Goal: Transaction & Acquisition: Purchase product/service

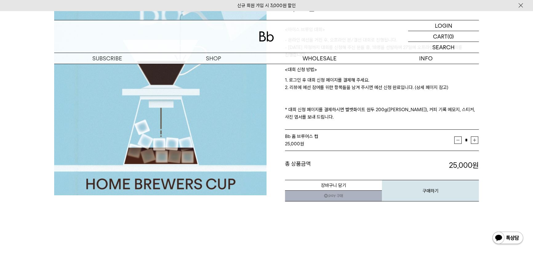
scroll to position [112, 0]
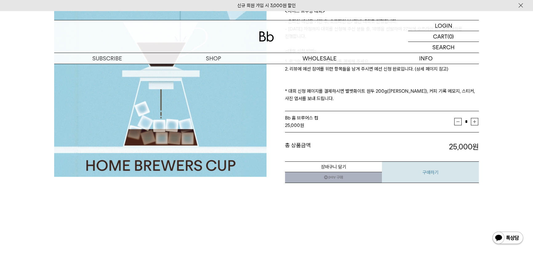
click at [438, 174] on button "구매하기" at bounding box center [430, 172] width 97 height 22
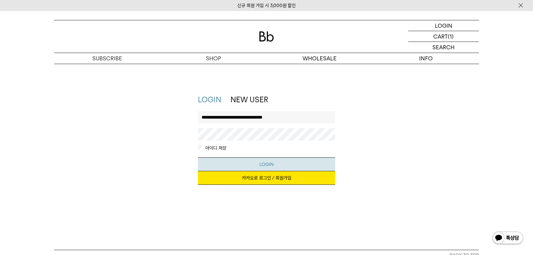
click at [259, 166] on button "LOGIN" at bounding box center [267, 164] width 138 height 14
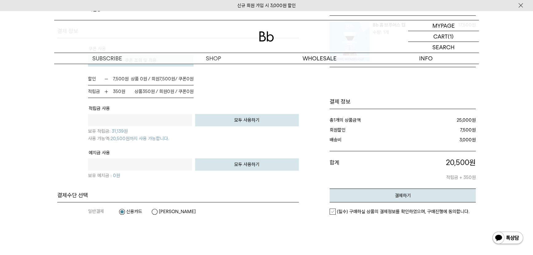
scroll to position [419, 0]
click at [355, 209] on em "(필수) 구매하실 상품의 결제정보를 확인하였으며, 구매진행에 동의합니다." at bounding box center [403, 211] width 132 height 6
click at [371, 194] on button "결제하기" at bounding box center [403, 195] width 146 height 14
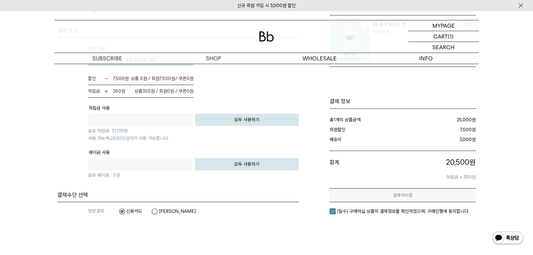
scroll to position [0, 0]
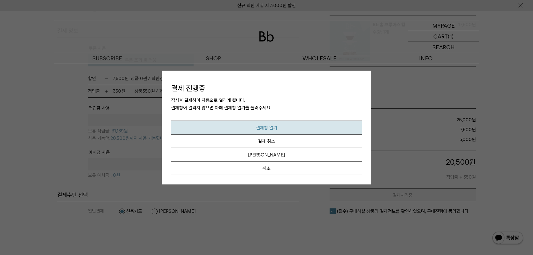
click at [268, 130] on em "결제창 열기" at bounding box center [266, 128] width 21 height 6
click at [311, 167] on button "취소" at bounding box center [266, 168] width 191 height 14
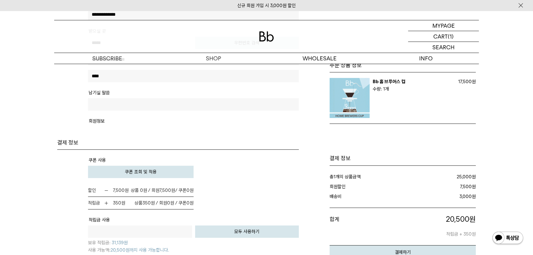
scroll to position [335, 0]
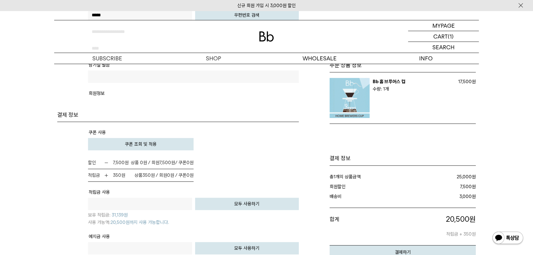
click at [158, 145] on button "쿠폰 조회 및 적용" at bounding box center [141, 144] width 106 height 12
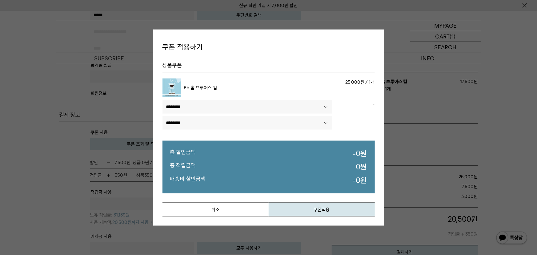
click at [249, 110] on select"] "******** ********" at bounding box center [247, 107] width 170 height 14
select select"] "******"
click at [162, 100] on select"] "******** ********" at bounding box center [247, 107] width 170 height 14
click at [243, 108] on select"] "******** ********" at bounding box center [247, 107] width 170 height 14
select select"]
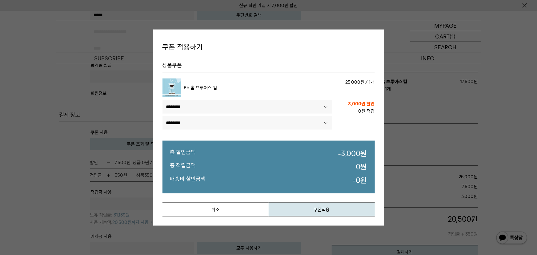
click at [162, 100] on select"] "******** ********" at bounding box center [247, 107] width 170 height 14
click at [236, 126] on select"] "**********" at bounding box center [247, 123] width 170 height 14
select select"] "******"
click at [162, 116] on select"] "**********" at bounding box center [247, 123] width 170 height 14
click at [323, 210] on button "쿠폰적용" at bounding box center [322, 209] width 106 height 14
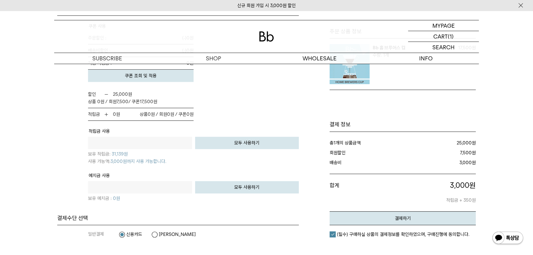
scroll to position [447, 0]
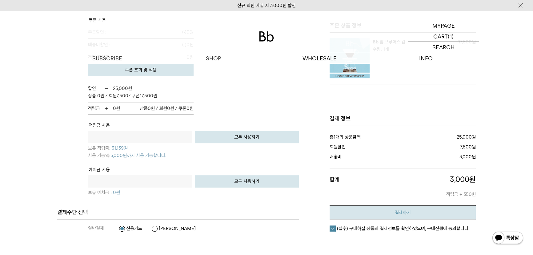
click at [408, 210] on em "결제하기" at bounding box center [403, 213] width 16 height 6
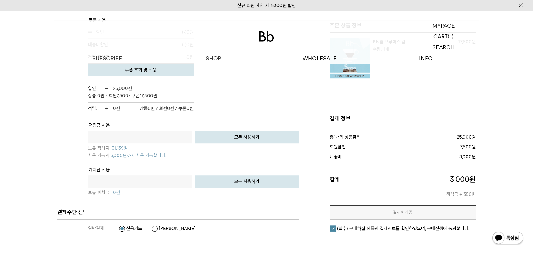
scroll to position [0, 0]
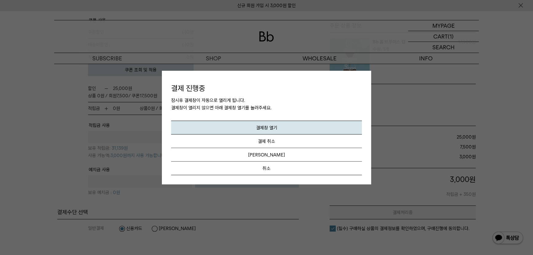
click at [258, 165] on button "취소" at bounding box center [266, 168] width 191 height 14
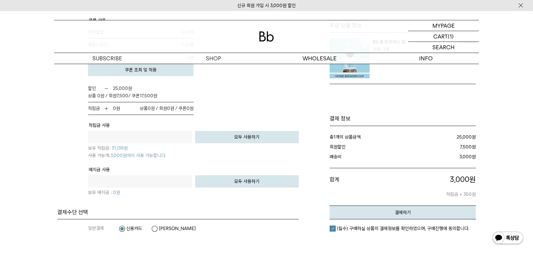
click at [231, 132] on button "모두 사용하기" at bounding box center [247, 137] width 104 height 12
type input "****"
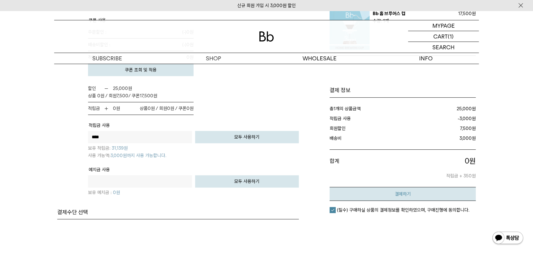
click at [407, 194] on em "결제하기" at bounding box center [403, 194] width 16 height 6
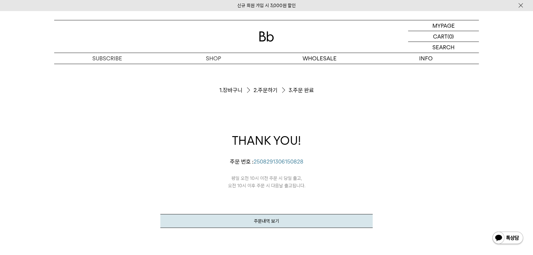
scroll to position [56, 0]
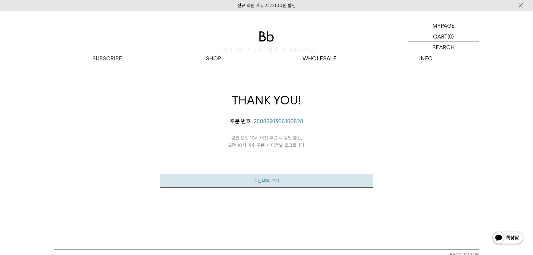
click at [277, 181] on link "주문내역 보기" at bounding box center [266, 181] width 212 height 14
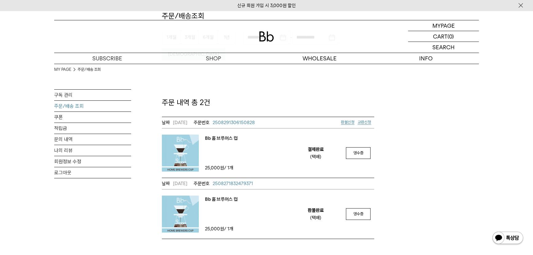
scroll to position [84, 0]
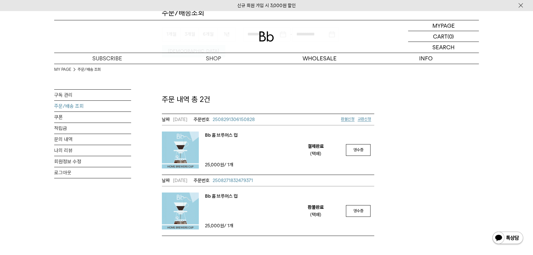
click at [241, 117] on span "2508291306150828" at bounding box center [234, 120] width 42 height 6
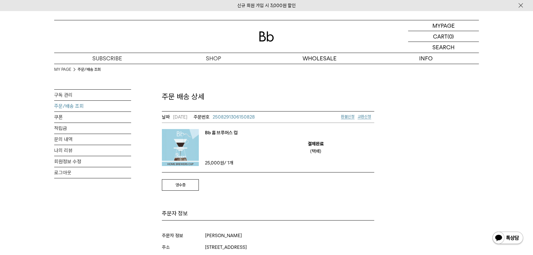
click at [190, 149] on img at bounding box center [180, 147] width 37 height 37
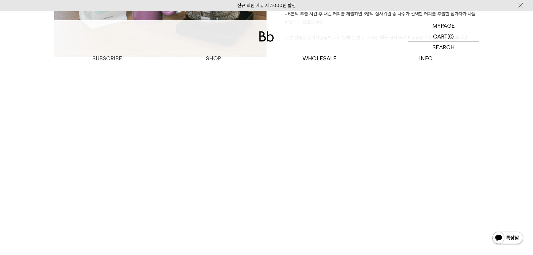
scroll to position [1168, 0]
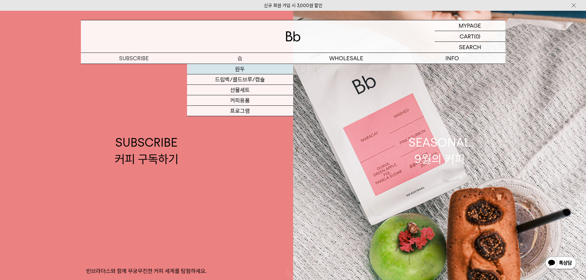
click at [232, 70] on link "원두" at bounding box center [240, 69] width 106 height 10
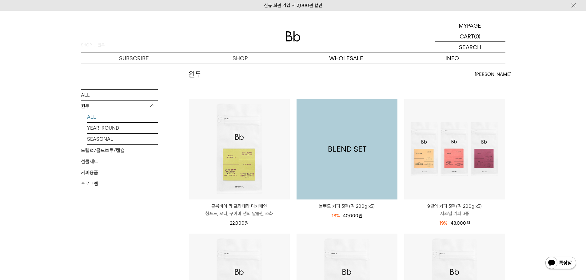
scroll to position [62, 0]
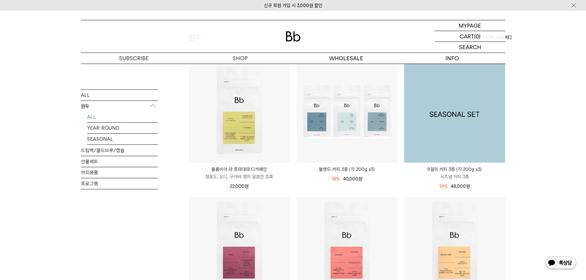
click at [432, 133] on img at bounding box center [454, 112] width 101 height 101
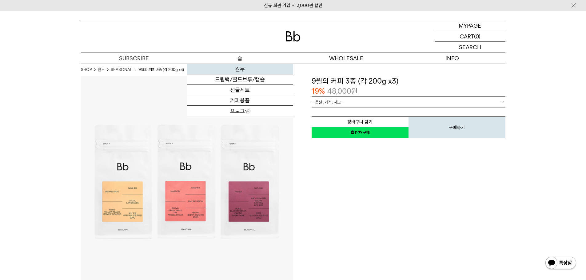
click at [242, 69] on link "원두" at bounding box center [240, 69] width 106 height 10
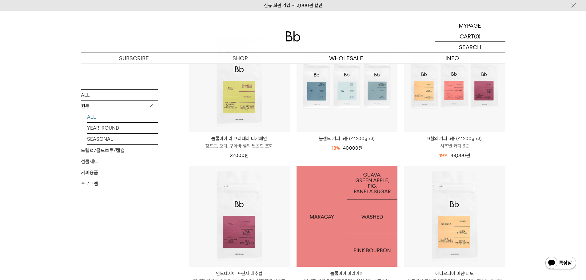
scroll to position [62, 0]
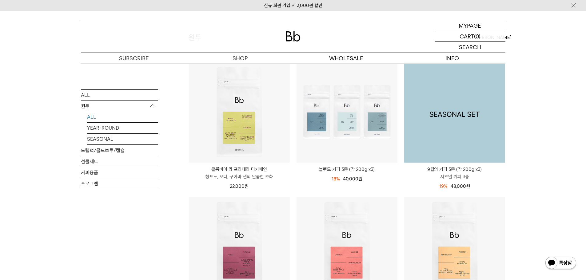
click at [436, 120] on img at bounding box center [454, 112] width 101 height 101
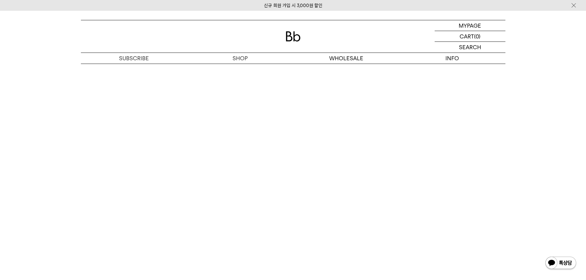
scroll to position [1797, 0]
drag, startPoint x: 554, startPoint y: 215, endPoint x: 559, endPoint y: 195, distance: 20.5
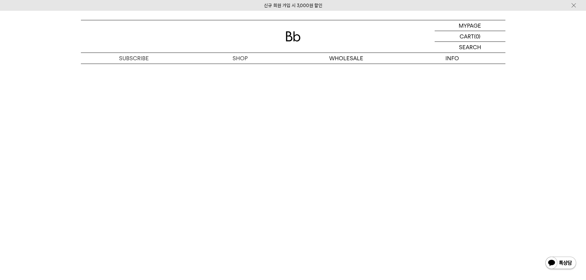
scroll to position [1849, 0]
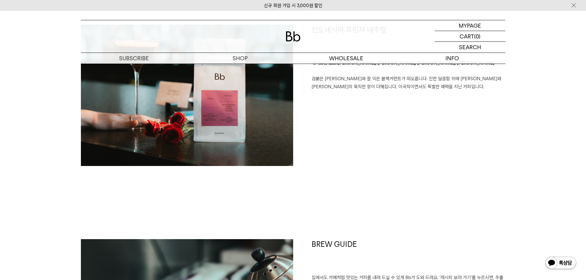
scroll to position [1233, 0]
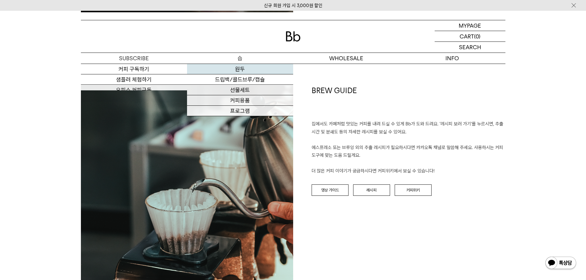
click at [232, 67] on link "원두" at bounding box center [240, 69] width 106 height 10
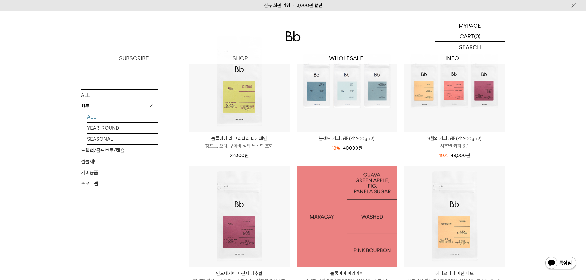
scroll to position [185, 0]
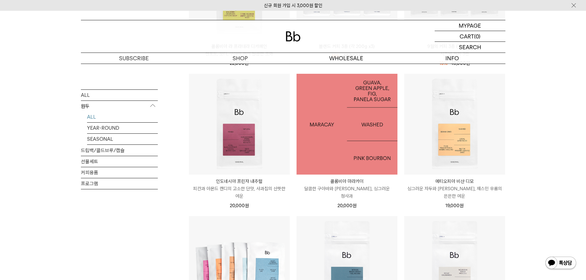
click at [360, 129] on img at bounding box center [347, 124] width 101 height 101
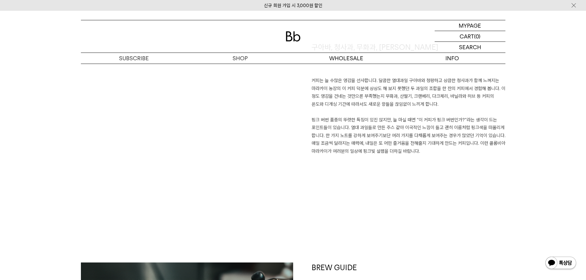
scroll to position [338, 0]
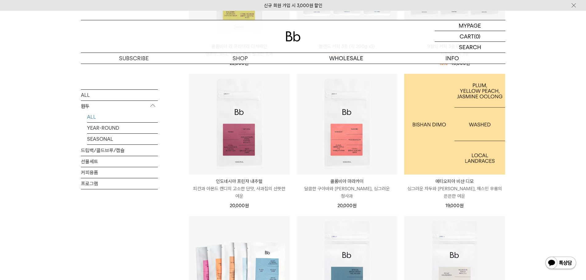
click at [449, 127] on img at bounding box center [454, 124] width 101 height 101
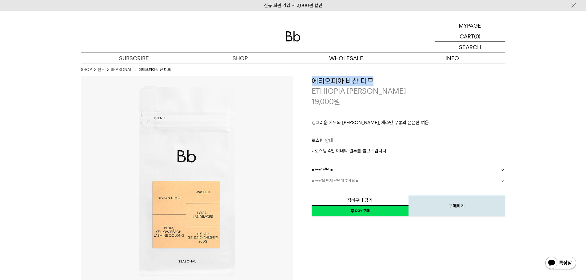
drag, startPoint x: 313, startPoint y: 81, endPoint x: 387, endPoint y: 81, distance: 73.8
click at [387, 81] on h3 "에티오피아 비샨 디모" at bounding box center [409, 81] width 194 height 10
copy h3 "에티오피아 비샨 디모"
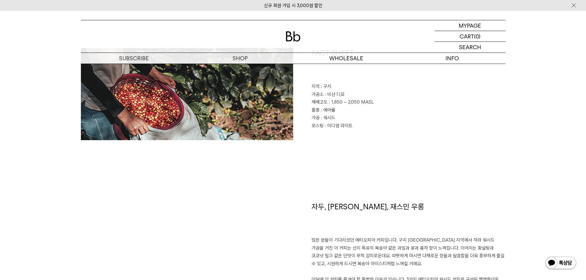
scroll to position [338, 0]
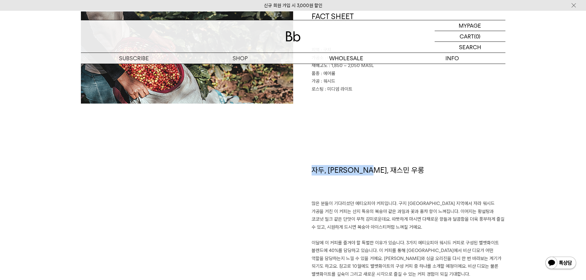
drag, startPoint x: 310, startPoint y: 170, endPoint x: 382, endPoint y: 166, distance: 72.7
click at [382, 166] on div "자두, 황도, 재스민 우롱 많은 분들이 기다리셨던 에티오피아 커피입니다. 구지 샤키소 지역에서 자라 워시드 가공을 거친 이 커피는 산지 특유의…" at bounding box center [399, 244] width 212 height 159
copy h1 "자두, 황도, 재스민 우롱"
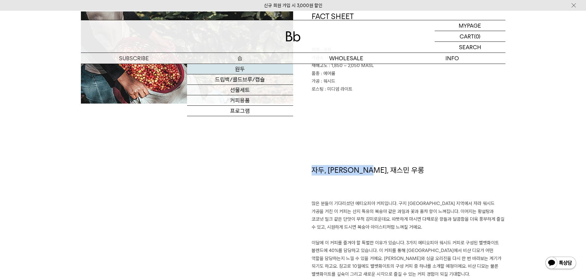
click at [238, 69] on link "원두" at bounding box center [240, 69] width 106 height 10
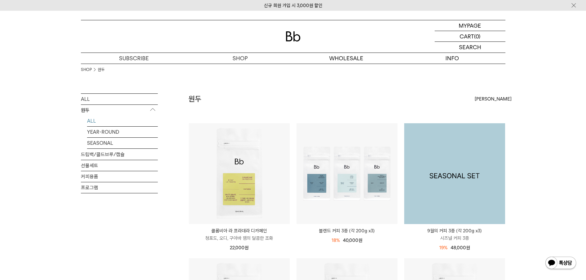
click at [432, 166] on img at bounding box center [454, 173] width 101 height 101
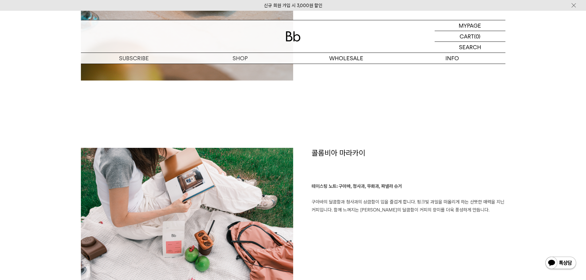
scroll to position [831, 0]
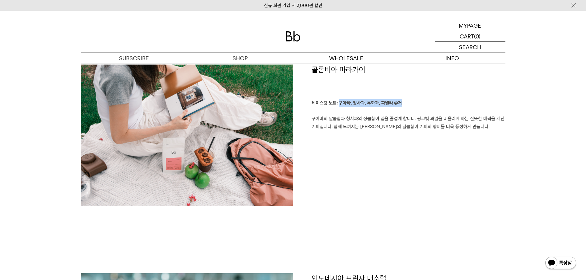
drag, startPoint x: 339, startPoint y: 104, endPoint x: 310, endPoint y: 116, distance: 31.3
click at [402, 104] on p "테이스팅 노트: 구아바, 청사과, 무화과, 파넬라 슈거 구아바의 달콤함과 청사과의 상큼함이 입을 즐겁게 합니다. 핑크빛 과일을 떠올리게 하는 …" at bounding box center [409, 114] width 194 height 31
copy b "구아바, 청사과, 무화과, 파넬라 슈거"
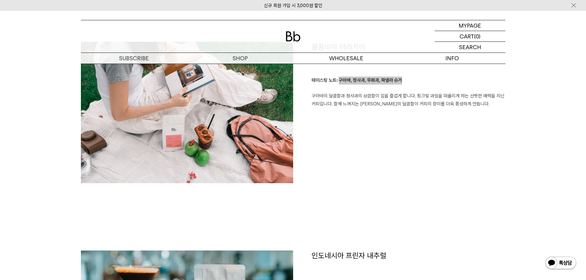
scroll to position [923, 0]
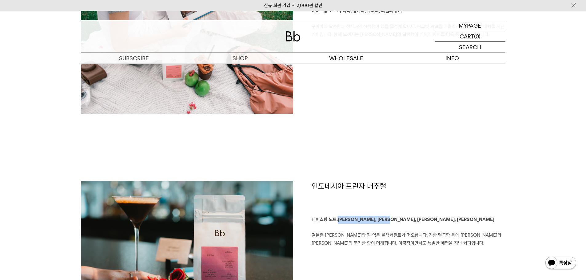
drag, startPoint x: 338, startPoint y: 218, endPoint x: 400, endPoint y: 218, distance: 62.1
click at [400, 218] on p "테이스팅 노트:장미, 블랙커런트, 카카오, 셰리오크 검붉은 장미와 잘 익은 블랙커런트가 떠오릅니다. 진한 달콤함 위에 카카오와 셰리오크의 묵직…" at bounding box center [409, 231] width 194 height 31
copy b "장미, 블랙커런트, 카카오, 셰리오크"
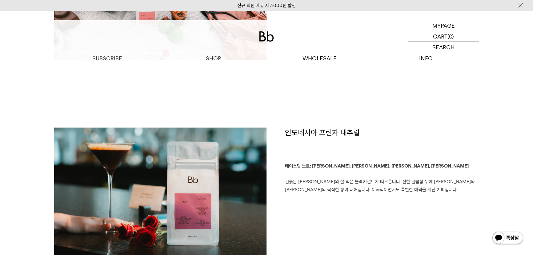
scroll to position [993, 0]
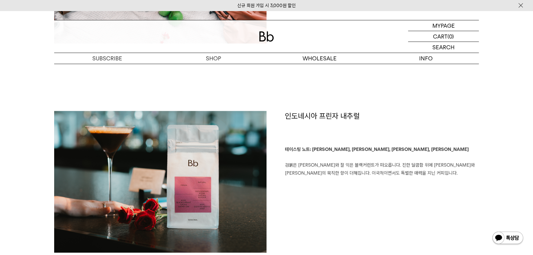
click at [519, 160] on html "신규 회원 가입 시 3,000원 할인 MYPAGE 마이페이지 LOGOUT 로그아웃 CART 장바구니 (0) SEARCH 검색 검색폼 ** 추천…" at bounding box center [266, 206] width 533 height 2399
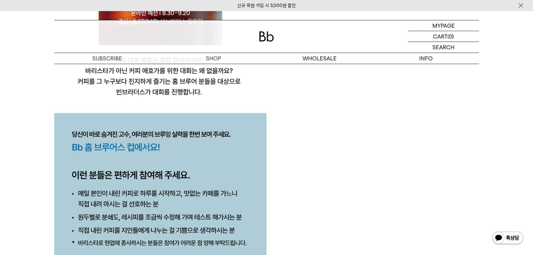
scroll to position [613, 0]
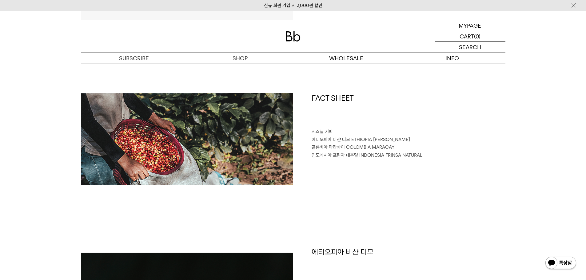
scroll to position [246, 0]
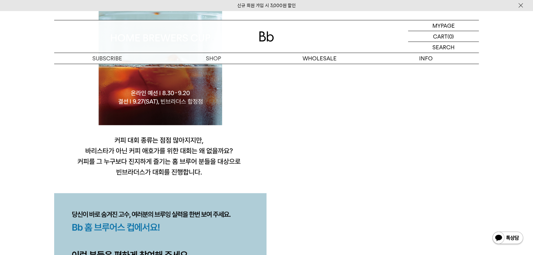
scroll to position [574, 0]
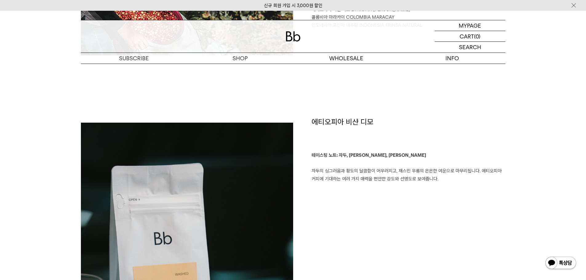
scroll to position [328, 0]
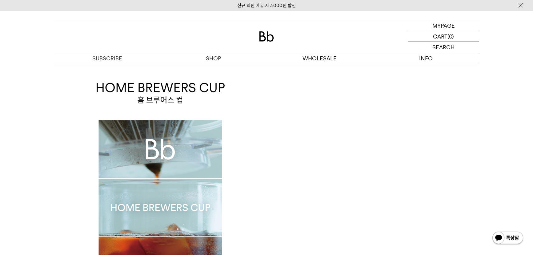
scroll to position [211, 0]
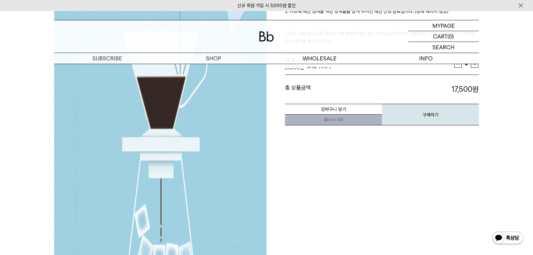
scroll to position [239, 0]
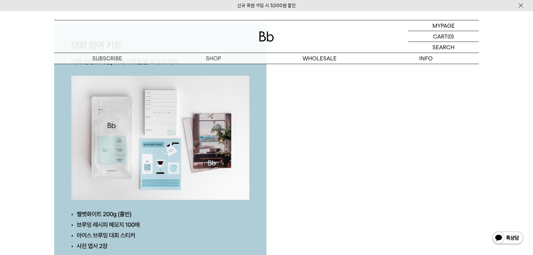
scroll to position [1441, 0]
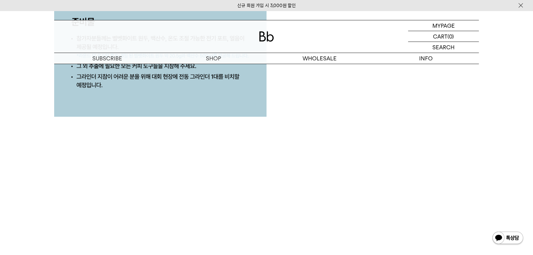
scroll to position [2756, 0]
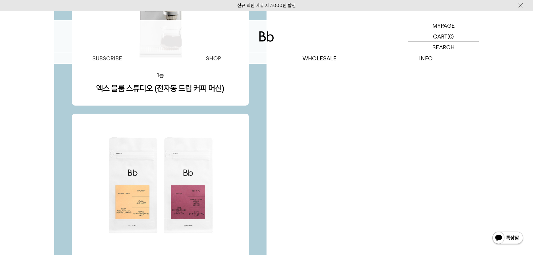
scroll to position [1945, 0]
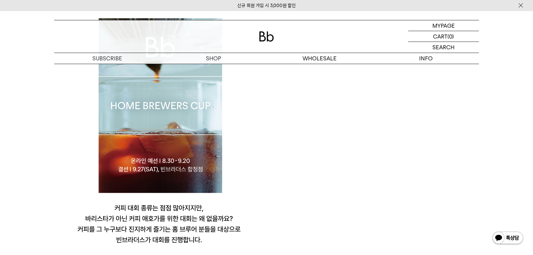
scroll to position [434, 0]
